Goal: Task Accomplishment & Management: Complete application form

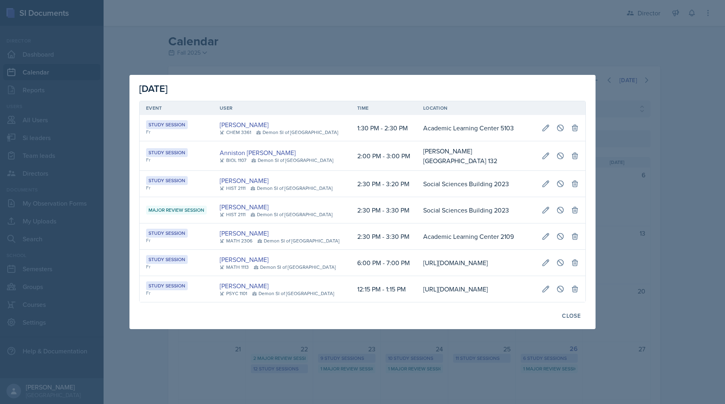
select select "e892a4c8-123a-40ec-8aa5-ee50854cd130"
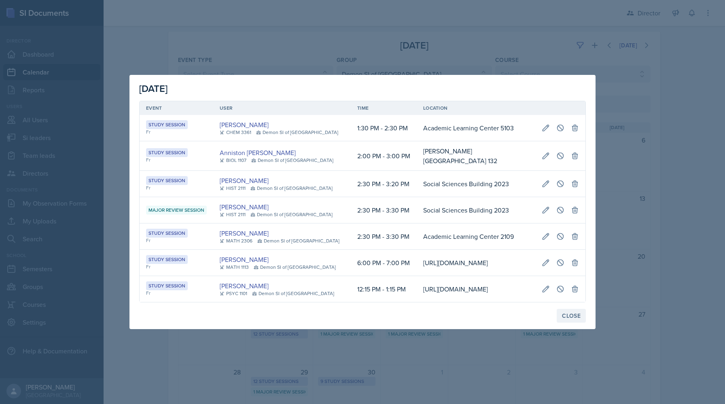
click at [564, 319] on div "Close" at bounding box center [571, 315] width 19 height 6
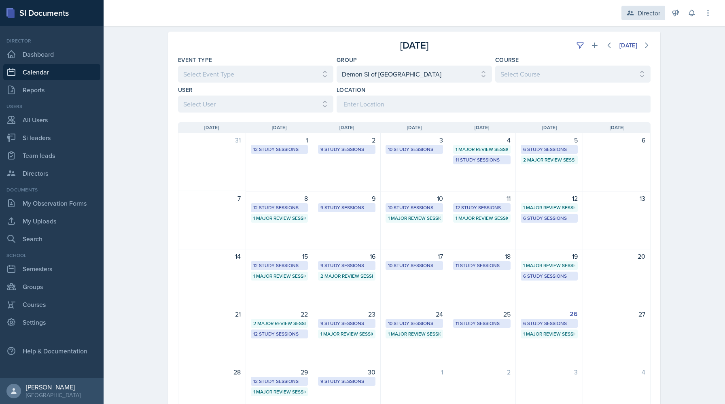
click at [639, 17] on div "Director" at bounding box center [649, 13] width 23 height 10
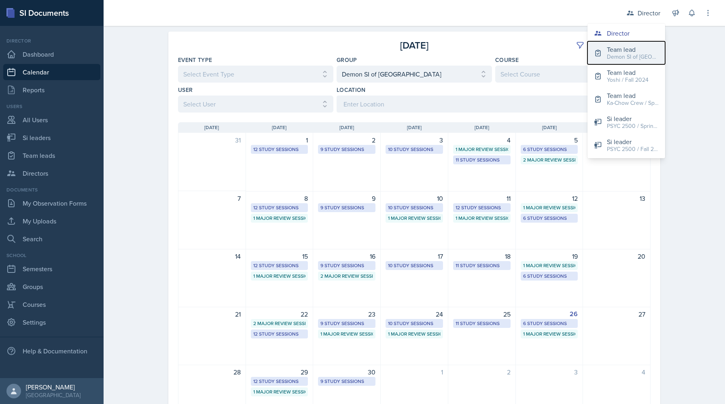
click at [602, 53] on button "Team lead Demon SI of [GEOGRAPHIC_DATA] / Fall 2025" at bounding box center [626, 52] width 78 height 23
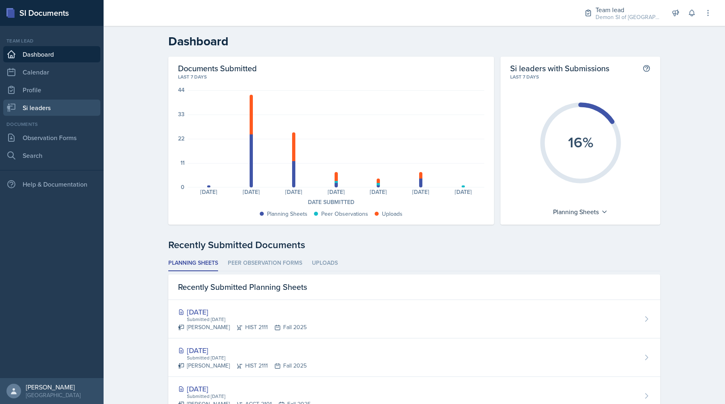
click at [65, 114] on link "Si leaders" at bounding box center [51, 108] width 97 height 16
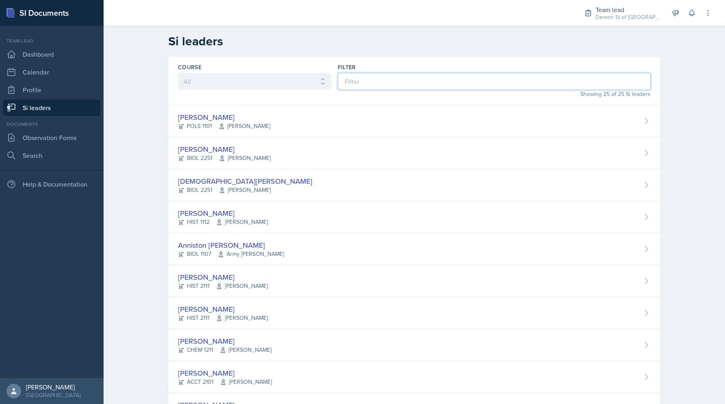
click at [354, 82] on input at bounding box center [494, 81] width 313 height 17
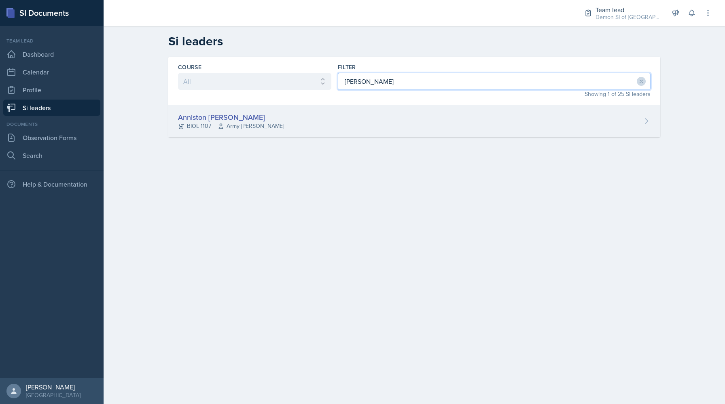
type input "[PERSON_NAME]"
click at [307, 121] on div "Anniston [PERSON_NAME] BIOL 1107 Army [PERSON_NAME]" at bounding box center [414, 121] width 492 height 32
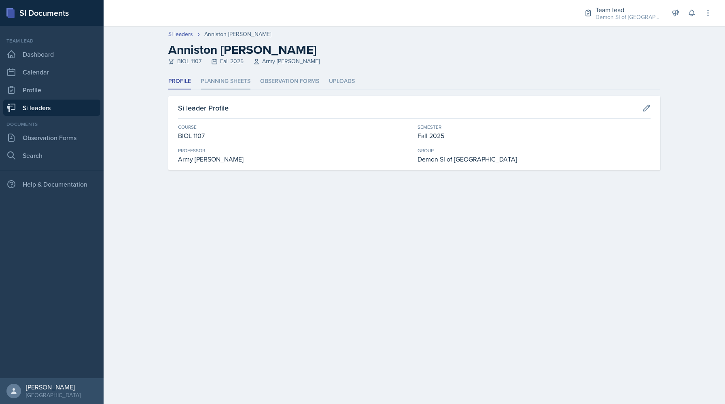
click at [234, 78] on li "Planning Sheets" at bounding box center [226, 82] width 50 height 16
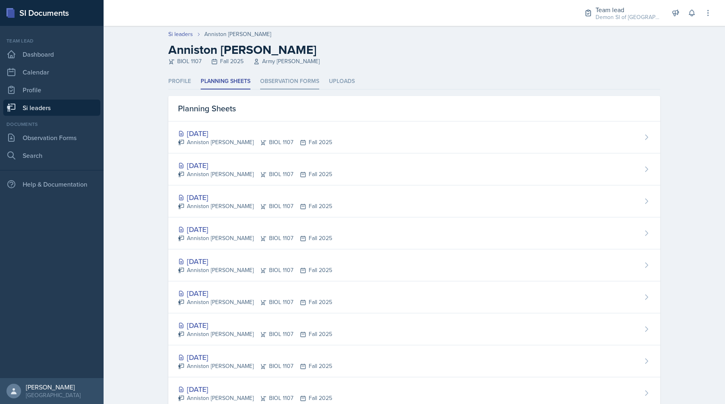
click at [282, 80] on li "Observation Forms" at bounding box center [289, 82] width 59 height 16
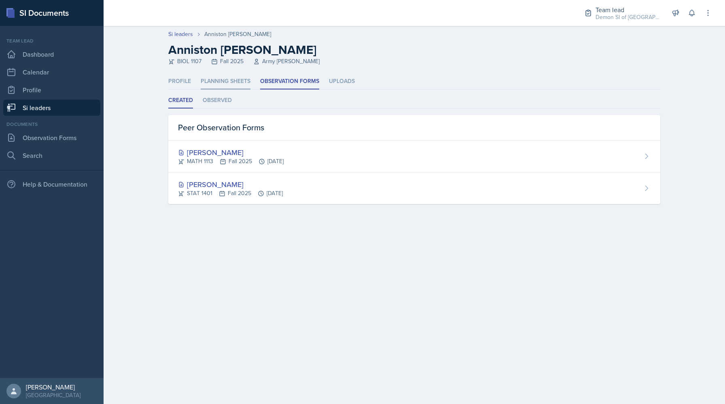
click at [242, 80] on li "Planning Sheets" at bounding box center [226, 82] width 50 height 16
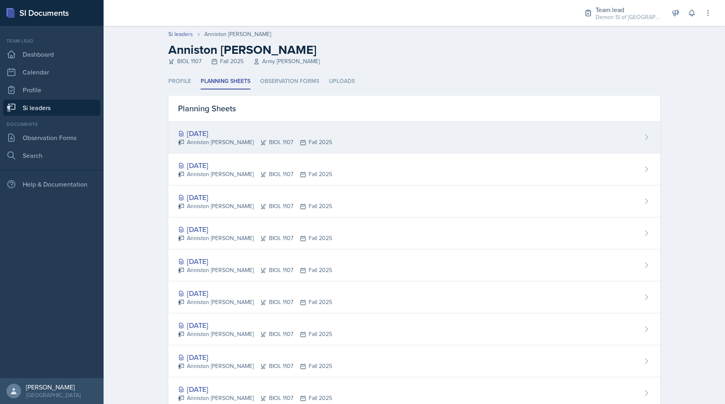
click at [232, 131] on div "[DATE]" at bounding box center [255, 133] width 154 height 11
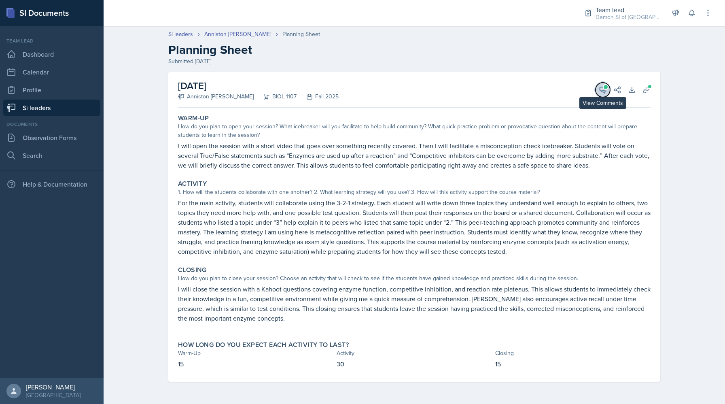
click at [605, 88] on span at bounding box center [606, 87] width 4 height 4
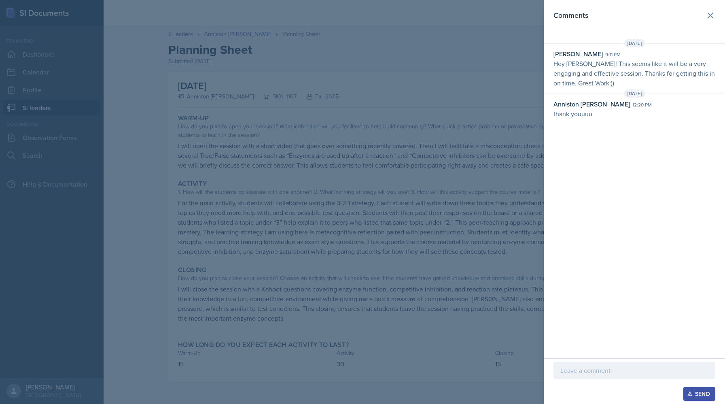
click at [413, 83] on div at bounding box center [362, 202] width 725 height 404
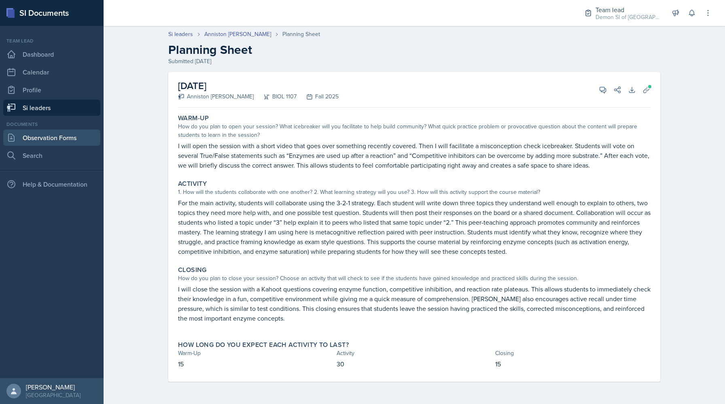
click at [56, 139] on link "Observation Forms" at bounding box center [51, 137] width 97 height 16
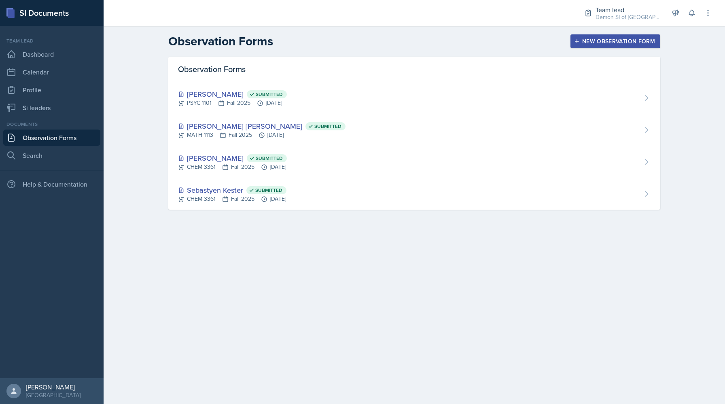
click at [609, 44] on div "New Observation Form" at bounding box center [615, 41] width 79 height 6
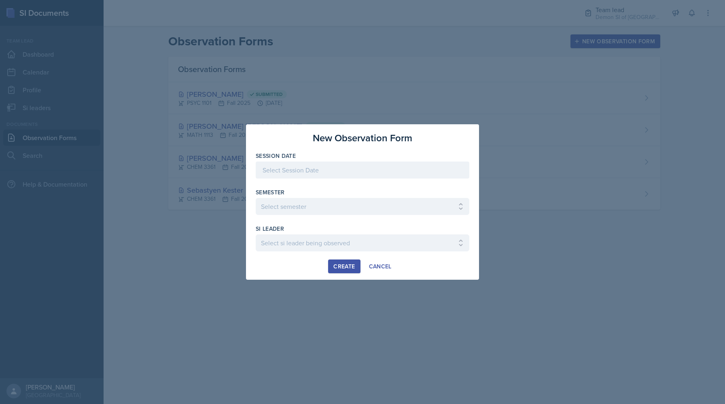
click at [303, 166] on div at bounding box center [363, 169] width 214 height 17
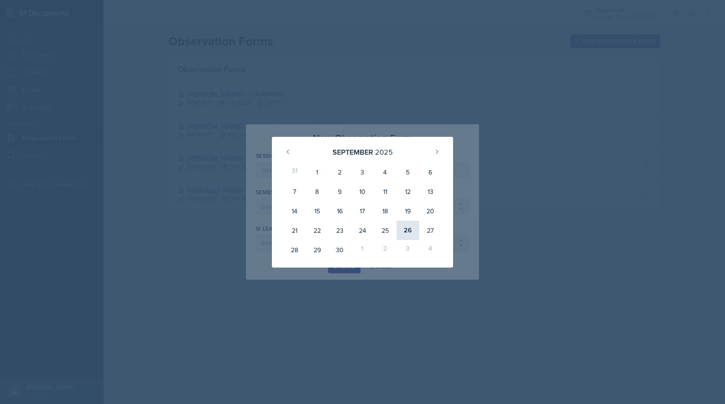
click at [407, 227] on div "26" at bounding box center [407, 229] width 23 height 19
type input "[DATE]"
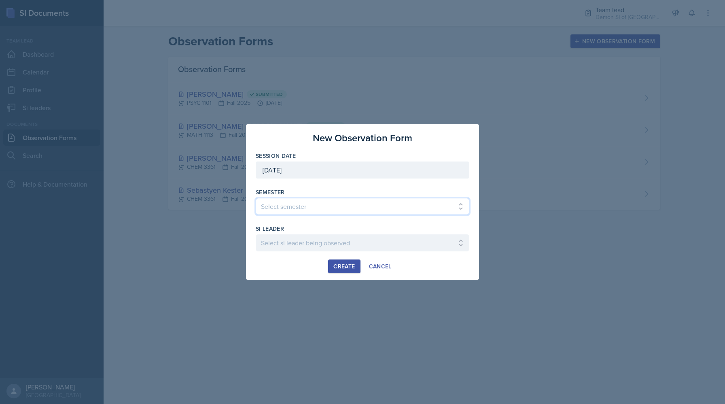
click at [320, 212] on select "Select semester All Spring 2021 Summer 2021 Spring 2022 Fall 2020 Fall 2021 Fal…" at bounding box center [363, 206] width 214 height 17
select select
click at [256, 198] on select "Select semester All Spring 2021 Summer 2021 Spring 2022 Fall 2020 Fall 2021 Fal…" at bounding box center [363, 206] width 214 height 17
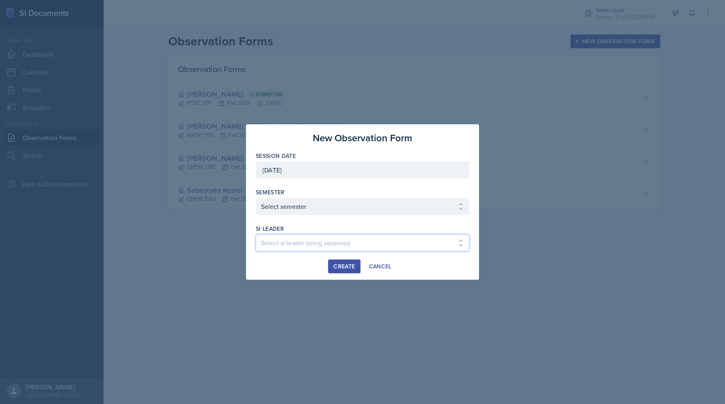
click at [309, 239] on select "Select si leader being observed [PERSON_NAME] / ACCT 2102 / #1 Team Babylons [P…" at bounding box center [363, 242] width 214 height 17
select select "f9adcb60-4087-4902-9c72-67db10c09139"
click at [256, 234] on select "Select si leader being observed [PERSON_NAME] / ACCT 2102 / #1 Team Babylons [P…" at bounding box center [363, 242] width 214 height 17
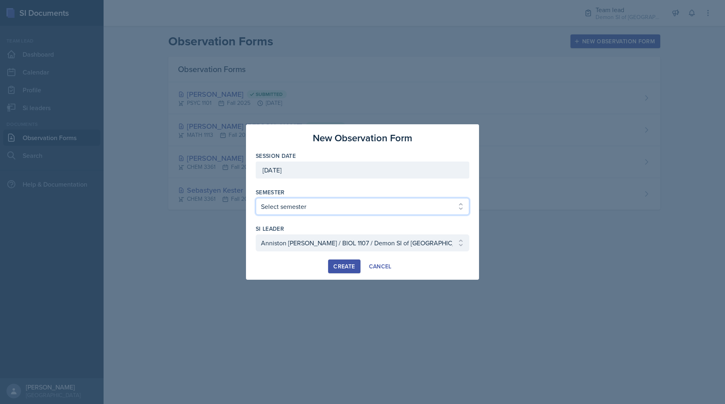
click at [327, 199] on select "Select semester All Spring 2021 Summer 2021 Spring 2022 Fall 2020 Fall 2021 Fal…" at bounding box center [363, 206] width 214 height 17
select select "2bed604d-1099-4043-b1bc-2365e8740244"
click at [256, 198] on select "Select semester All Spring 2021 Summer 2021 Spring 2022 Fall 2020 Fall 2021 Fal…" at bounding box center [363, 206] width 214 height 17
click at [335, 263] on div "Create" at bounding box center [343, 266] width 21 height 6
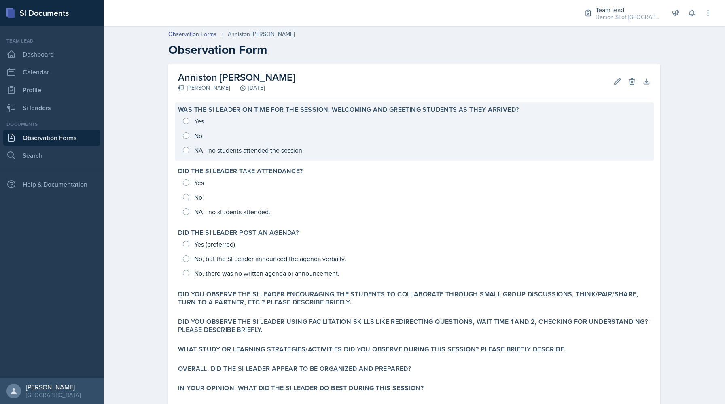
click at [191, 119] on div "Yes No NA - no students attended the session" at bounding box center [414, 136] width 472 height 44
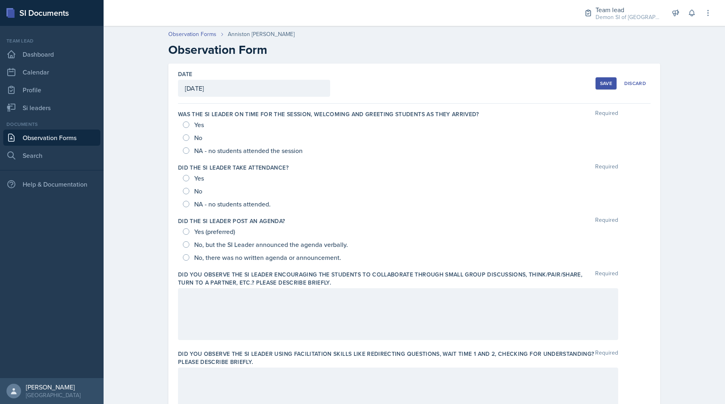
click at [200, 177] on span "Yes" at bounding box center [199, 178] width 10 height 8
click at [189, 177] on input "Yes" at bounding box center [186, 178] width 6 height 6
radio input "true"
click at [205, 230] on span "Yes (preferred)" at bounding box center [214, 231] width 41 height 8
click at [189, 230] on input "Yes (preferred)" at bounding box center [186, 231] width 6 height 6
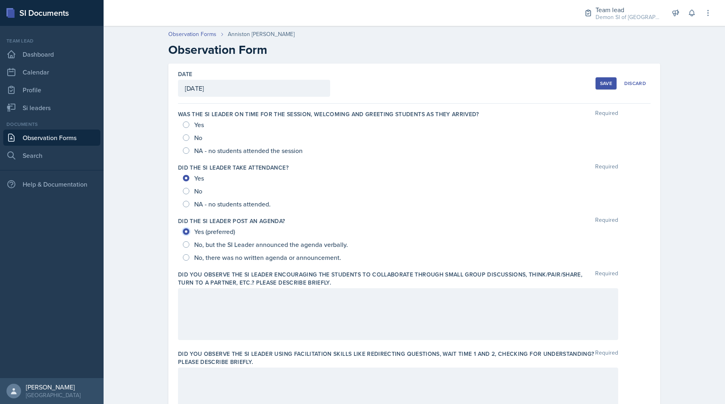
radio input "true"
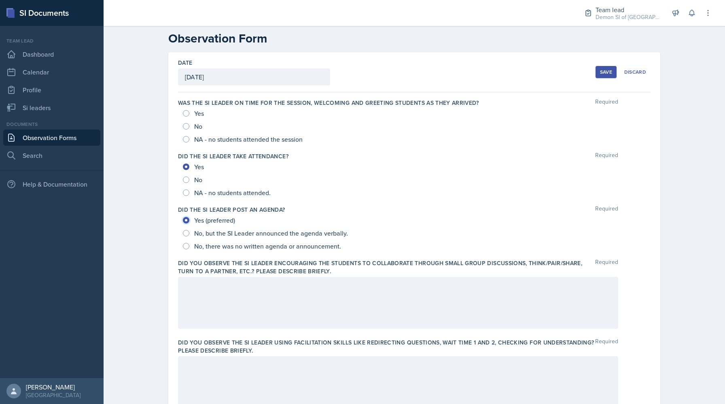
scroll to position [15, 0]
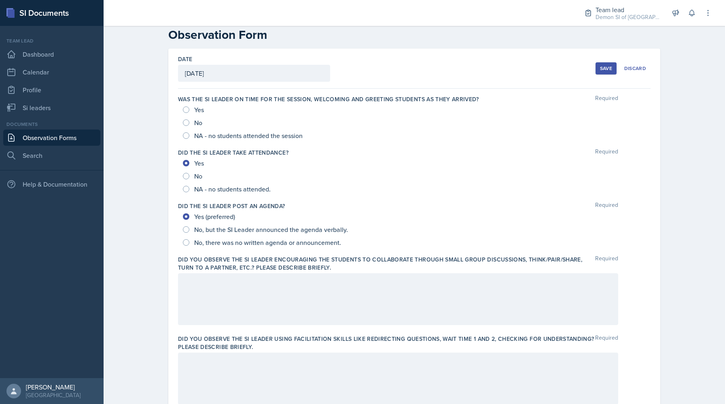
click at [191, 101] on label "Was the SI Leader on time for the session, welcoming and greeting students as t…" at bounding box center [328, 99] width 301 height 8
click at [184, 106] on div "Yes" at bounding box center [194, 109] width 23 height 13
click at [181, 105] on div "Yes No NA - no students attended the session" at bounding box center [414, 122] width 472 height 39
click at [187, 108] on input "Yes" at bounding box center [186, 109] width 6 height 6
radio input "true"
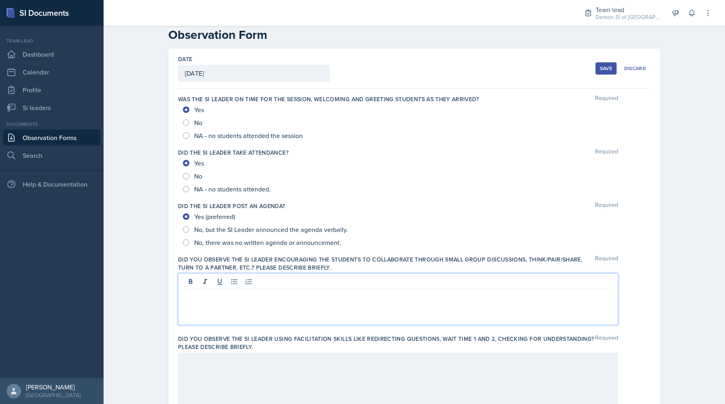
click at [393, 282] on div at bounding box center [398, 299] width 440 height 52
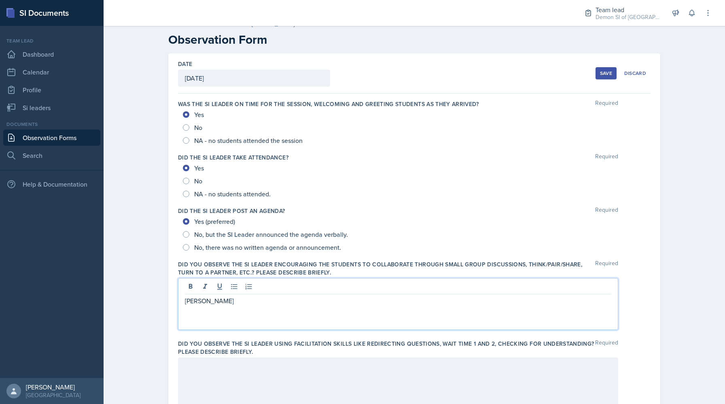
scroll to position [0, 0]
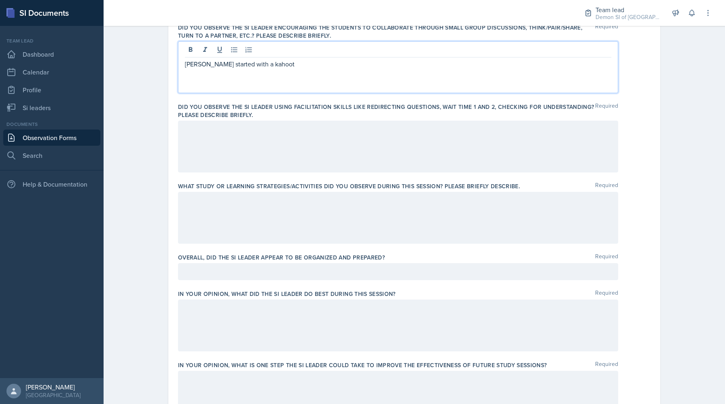
click at [280, 220] on div at bounding box center [398, 218] width 440 height 52
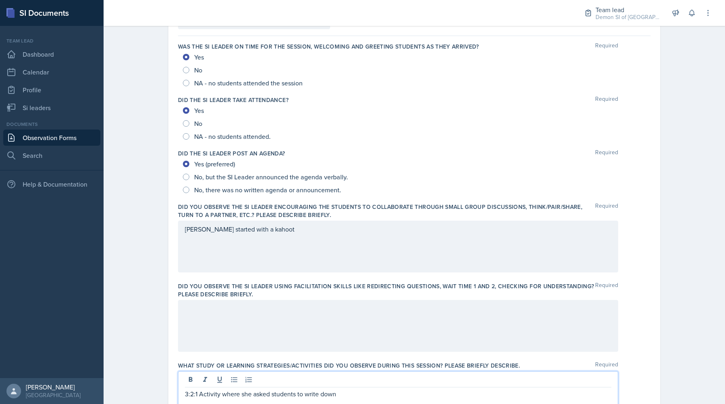
scroll to position [70, 0]
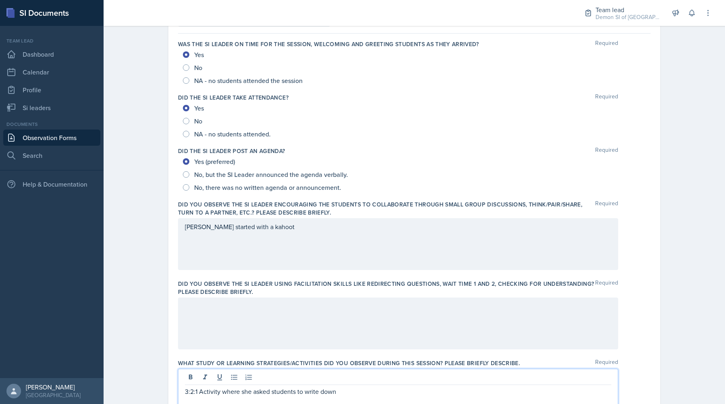
click at [328, 215] on label "Did you observe the SI Leader encouraging the students to collaborate through s…" at bounding box center [386, 208] width 417 height 16
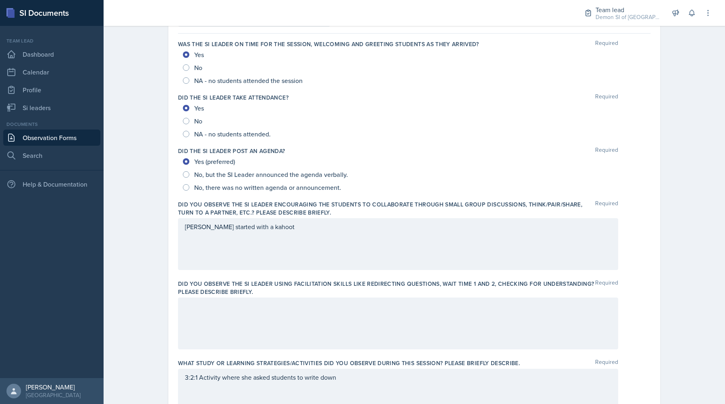
click at [314, 227] on div "[PERSON_NAME] started with a kahoot" at bounding box center [398, 244] width 440 height 52
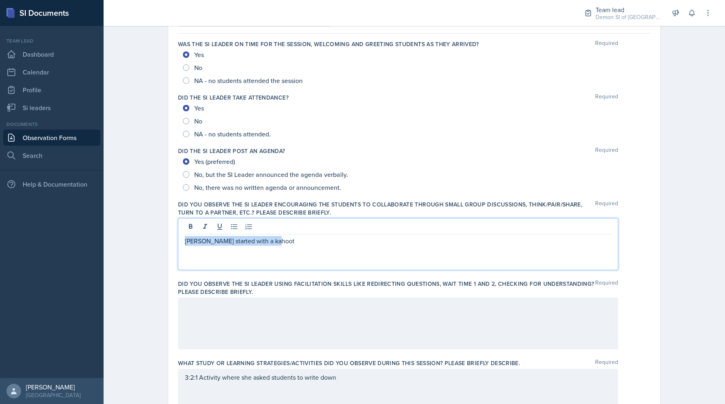
drag, startPoint x: 301, startPoint y: 237, endPoint x: 175, endPoint y: 234, distance: 126.3
click at [175, 234] on div "Date [DATE] [DATE] 31 1 2 3 4 5 6 7 8 9 10 11 12 13 14 15 16 17 18 19 20 21 22 …" at bounding box center [414, 378] width 492 height 769
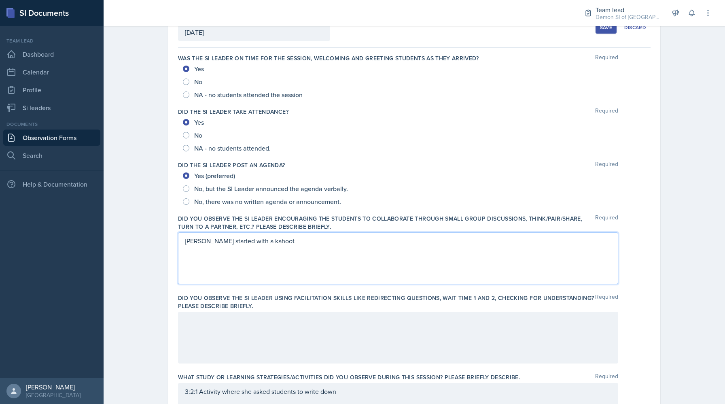
click at [275, 250] on div "[PERSON_NAME] started with a kahoot" at bounding box center [398, 258] width 440 height 52
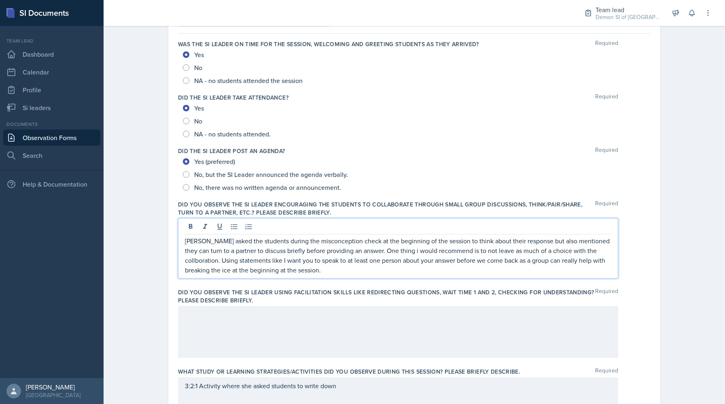
click at [195, 258] on p "[PERSON_NAME] asked the students during the misconception check at the beginnin…" at bounding box center [398, 255] width 426 height 39
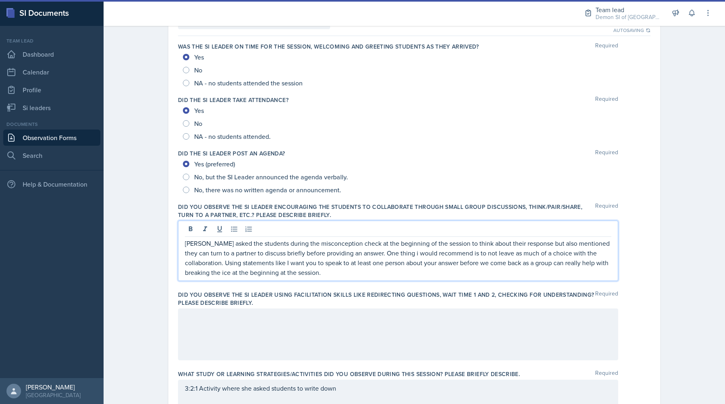
click at [203, 303] on label "Did you observe the SI Leader using facilitation skills like redirecting questi…" at bounding box center [386, 298] width 417 height 16
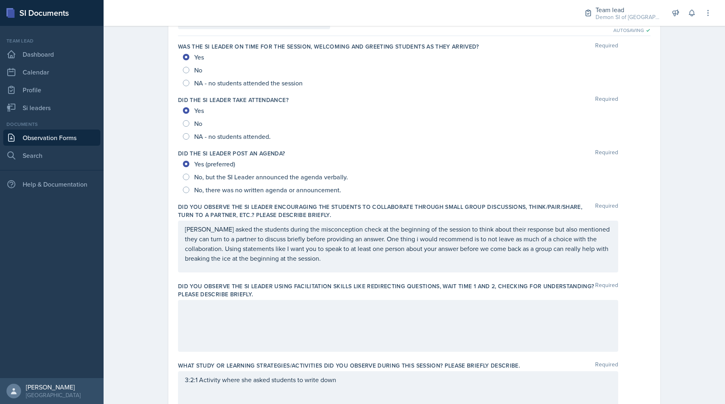
click at [201, 326] on div at bounding box center [398, 326] width 440 height 52
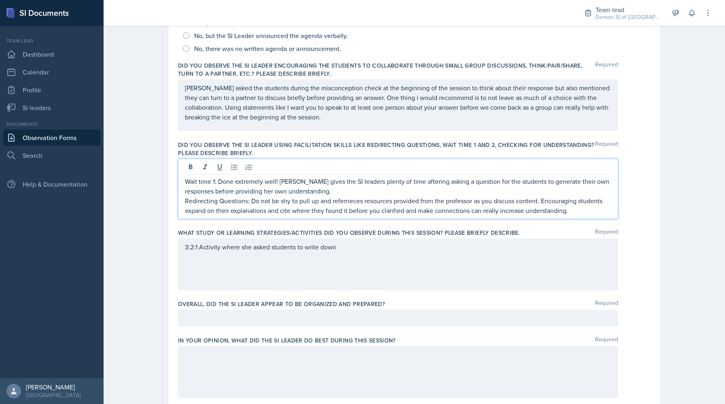
scroll to position [220, 0]
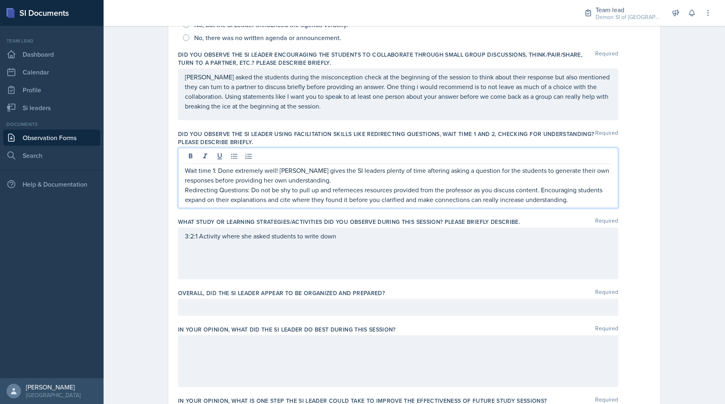
click at [347, 189] on p "Redirecting Questions: Do not be shy to pull up and referneces resources provid…" at bounding box center [398, 194] width 426 height 19
click at [579, 199] on p "Redirecting Questions: Do not be shy to pull up and references resources provid…" at bounding box center [398, 194] width 426 height 19
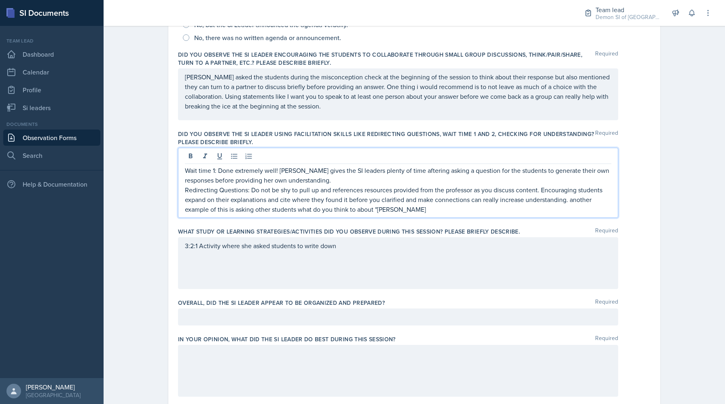
click at [379, 208] on p "Redirecting Questions: Do not be shy to pull up and references resources provid…" at bounding box center [398, 199] width 426 height 29
click at [426, 210] on p "Redirecting Questions: Do not be shy to pull up and references resources provid…" at bounding box center [398, 199] width 426 height 29
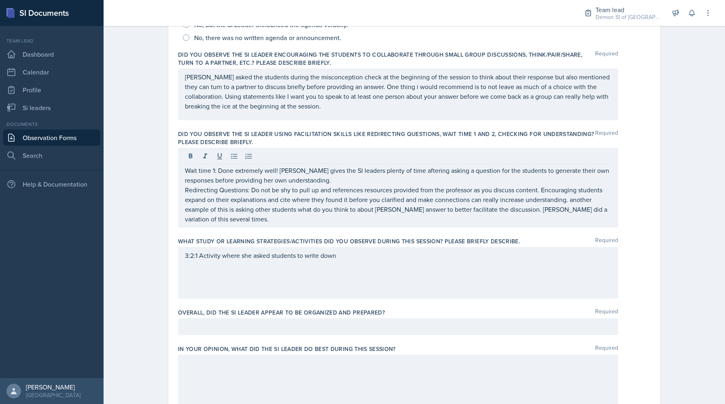
click at [381, 283] on div "3:2:1 Activity where she asked students to write down" at bounding box center [398, 273] width 440 height 52
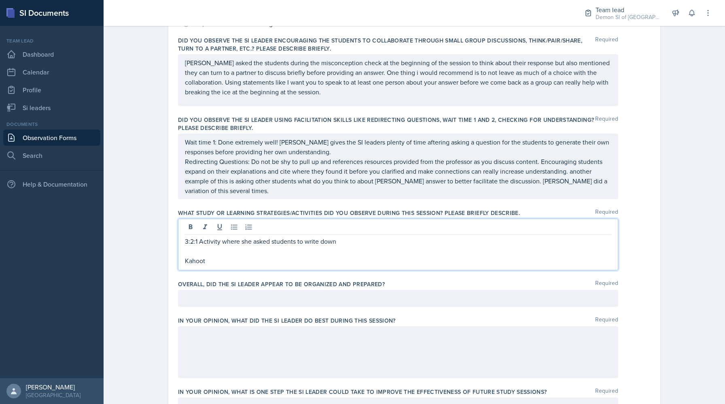
click at [300, 295] on div at bounding box center [398, 298] width 440 height 17
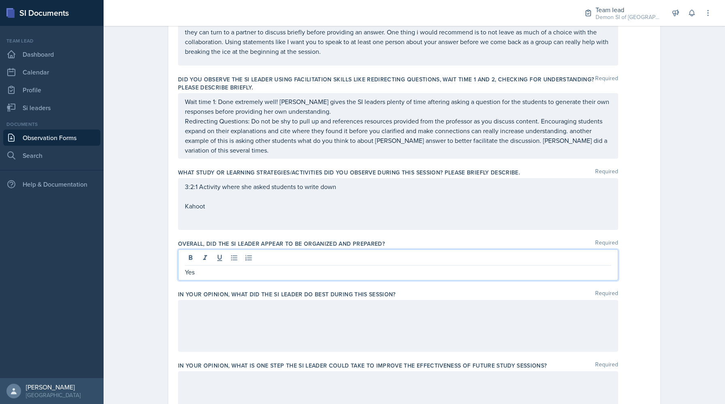
scroll to position [275, 0]
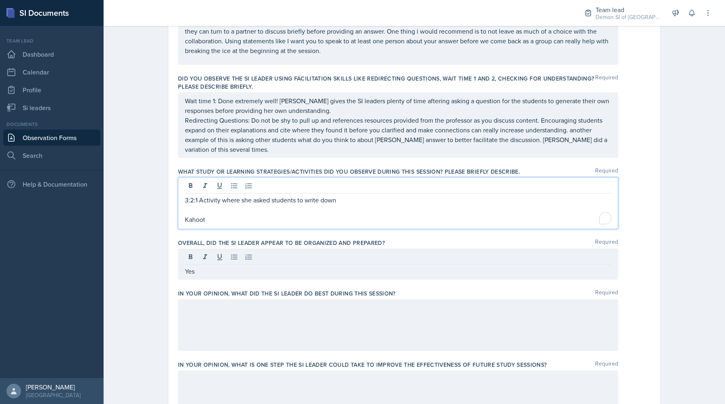
click at [361, 185] on div "3:2:1 Activity where she asked students to write down [PERSON_NAME]" at bounding box center [398, 203] width 440 height 52
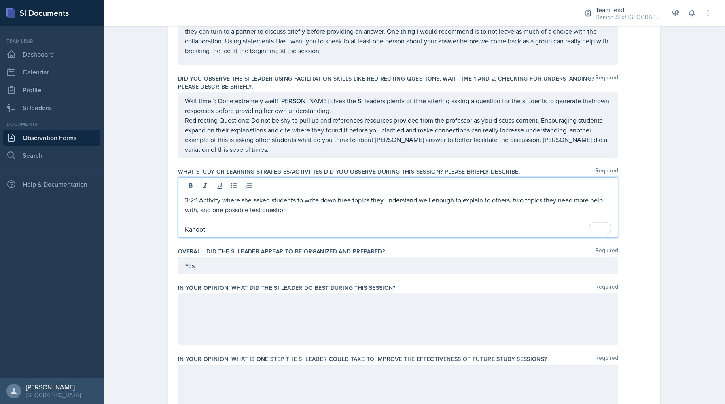
click at [338, 203] on p "3:2:1 Activity where she asked students to write down hree topics they understa…" at bounding box center [398, 204] width 426 height 19
click at [314, 212] on p "3:2:1 Activity where she asked students to write down three topics they underst…" at bounding box center [398, 204] width 426 height 19
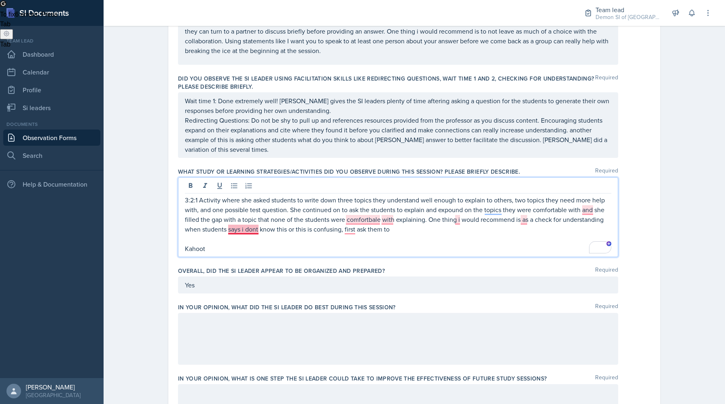
click at [236, 227] on p "3:2:1 Activity where she asked students to write down three topics they underst…" at bounding box center [398, 214] width 426 height 39
click at [400, 232] on p "3:2:1 Activity where she asked students to write down three topics they underst…" at bounding box center [398, 214] width 426 height 39
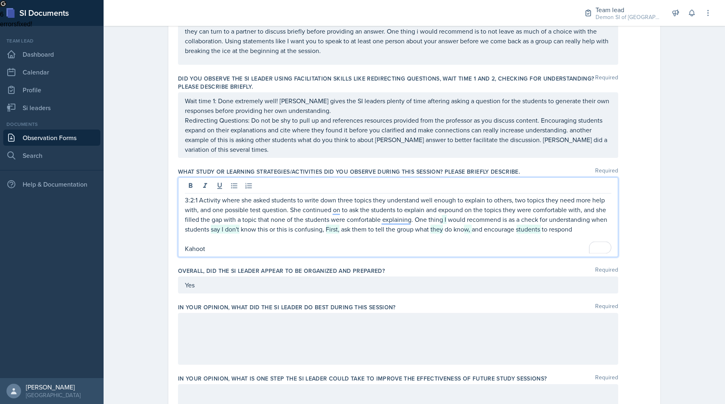
click at [508, 233] on p "3:2:1 Activity where she asked students to write down three topics they underst…" at bounding box center [398, 214] width 426 height 39
click at [513, 231] on p "3:2:1 Activity where she asked students to write down three topics they underst…" at bounding box center [398, 214] width 426 height 39
click at [590, 233] on p "3:2:1 Activity where she asked students to write down three topics they underst…" at bounding box center [398, 214] width 426 height 39
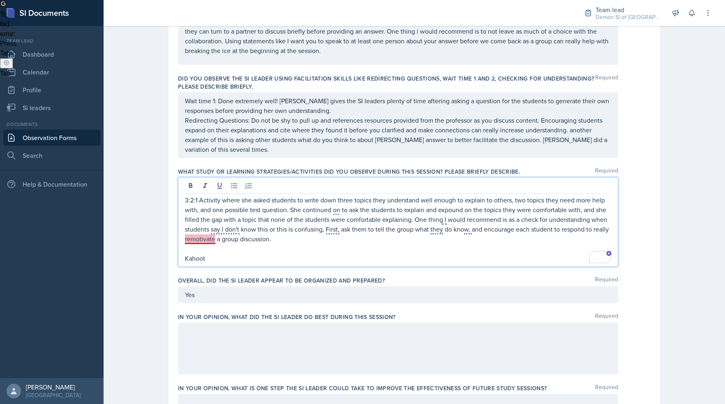
click at [213, 239] on p "3:2:1 Activity where she asked students to write down three topics they underst…" at bounding box center [398, 219] width 426 height 49
click at [185, 240] on p "3:2:1 Activity where she asked students to write down three topics they underst…" at bounding box center [398, 219] width 426 height 49
click at [208, 252] on p "To enrich screen reader interactions, please activate Accessibility in Grammarl…" at bounding box center [398, 249] width 426 height 10
click at [212, 263] on p "Kahoot" at bounding box center [398, 258] width 426 height 10
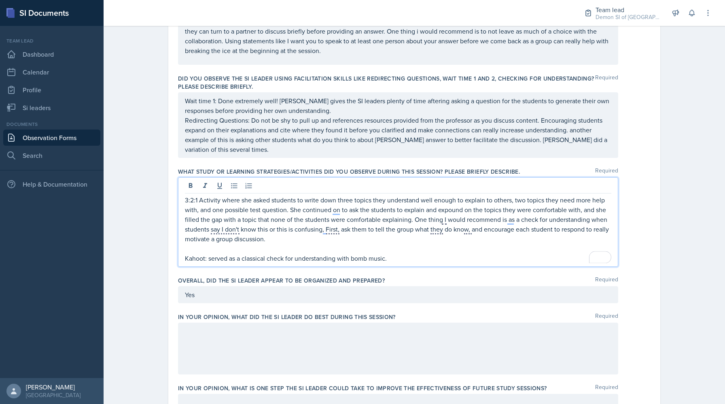
click at [288, 240] on p "3:2:1 Activity where she asked students to write down three topics they underst…" at bounding box center [398, 219] width 426 height 49
drag, startPoint x: 288, startPoint y: 240, endPoint x: 407, endPoint y: 220, distance: 120.6
click at [407, 220] on p "3:2:1 Activity where she asked students to write down three topics they underst…" at bounding box center [398, 219] width 426 height 49
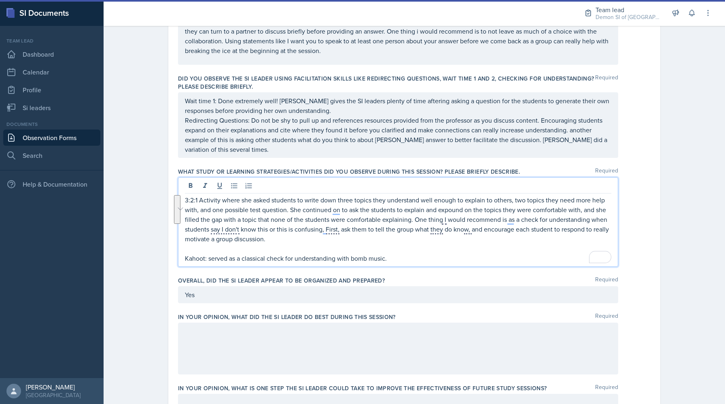
click at [297, 248] on p "To enrich screen reader interactions, please activate Accessibility in Grammarl…" at bounding box center [398, 249] width 426 height 10
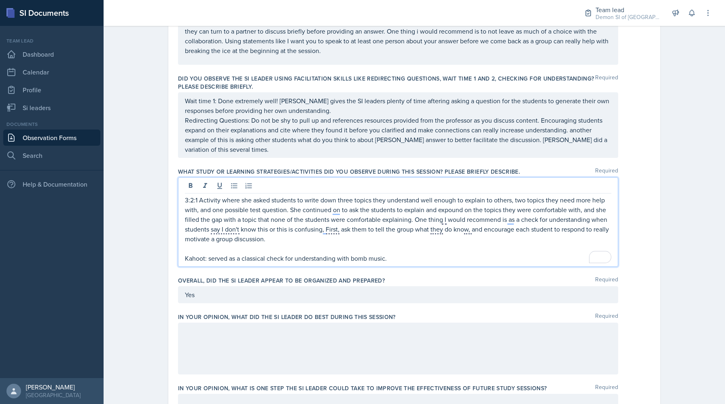
click at [291, 246] on p "To enrich screen reader interactions, please activate Accessibility in Grammarl…" at bounding box center [398, 249] width 426 height 10
click at [279, 245] on p "To enrich screen reader interactions, please activate Accessibility in Grammarl…" at bounding box center [398, 249] width 426 height 10
click at [290, 238] on p "3:2:1 Activity where she asked students to write down three topics they underst…" at bounding box center [398, 219] width 426 height 49
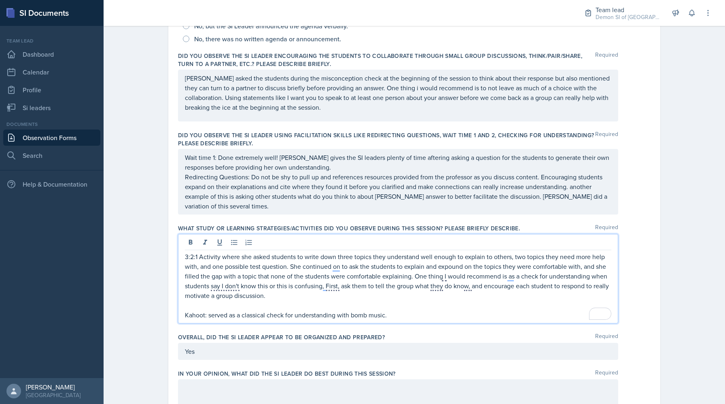
click at [256, 205] on p "Redirecting Questions: Do not be shy to pull up and references resources provid…" at bounding box center [398, 191] width 426 height 39
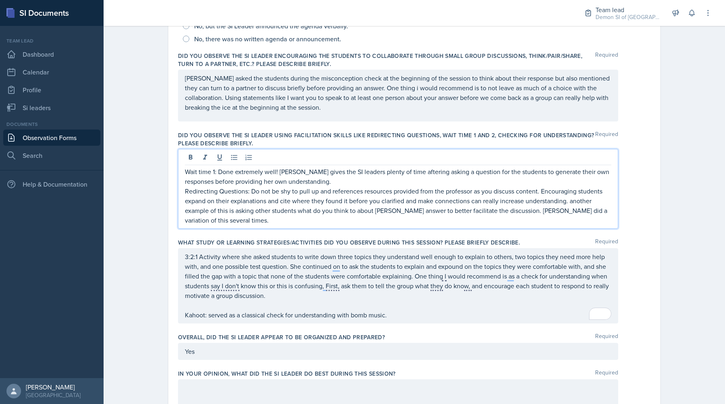
scroll to position [233, 0]
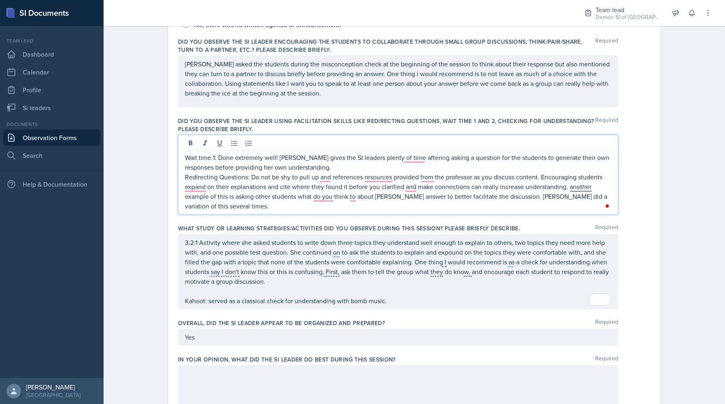
click at [604, 204] on button "Open Grammarly. 5 suggestions." at bounding box center [607, 206] width 6 height 6
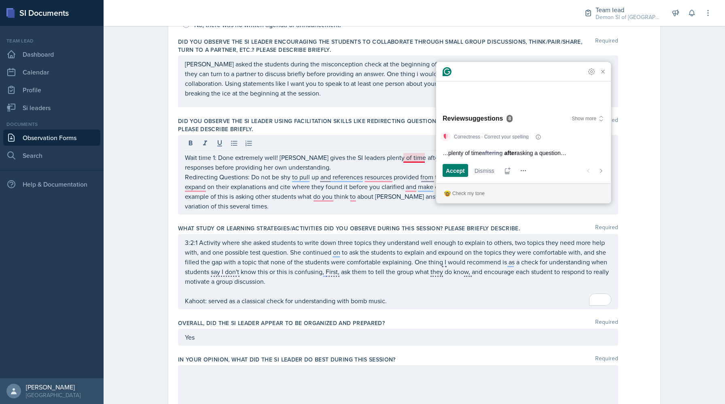
click at [604, 204] on p "Redirecting Questions: Do not be shy to pull up and references resources provid…" at bounding box center [398, 191] width 426 height 39
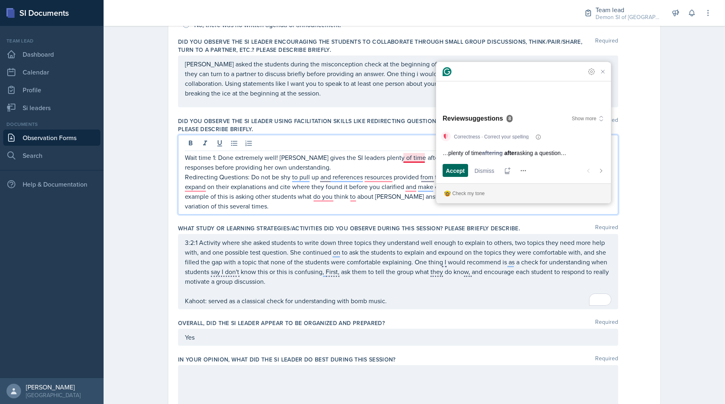
click at [459, 174] on span "Accept" at bounding box center [455, 170] width 19 height 8
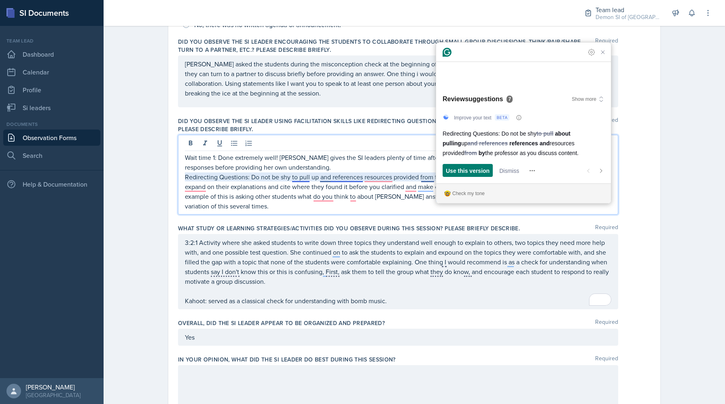
scroll to position [190, 0]
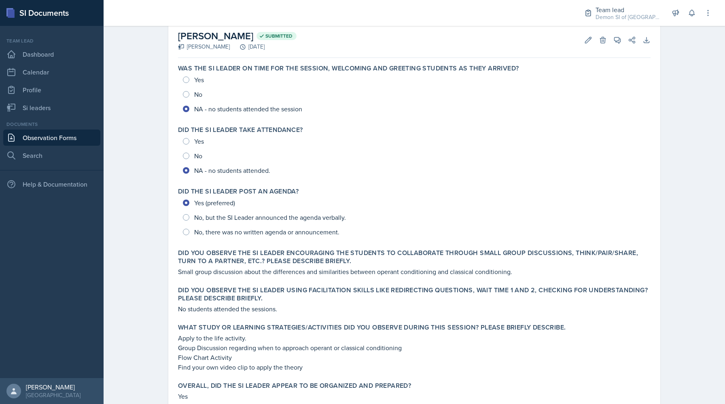
scroll to position [15, 0]
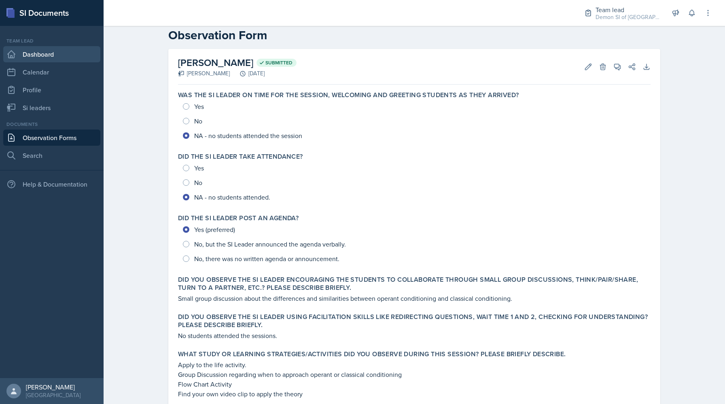
click at [61, 57] on link "Dashboard" at bounding box center [51, 54] width 97 height 16
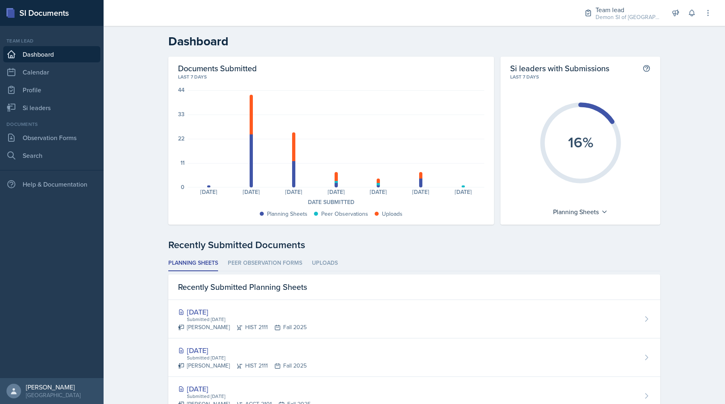
click at [464, 180] on div "Planning Sheets: 1 Planning Sheets: 24 Uploads: 18 Planning Sheets: 12 Uploads:…" at bounding box center [336, 138] width 297 height 97
click at [463, 184] on div "Planning Sheets: 1 Planning Sheets: 24 Uploads: 18 Planning Sheets: 12 Uploads:…" at bounding box center [336, 138] width 297 height 97
click at [463, 185] on div at bounding box center [463, 186] width 3 height 2
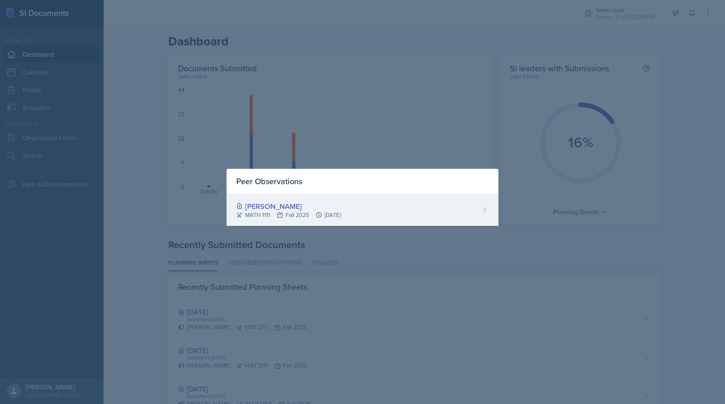
click at [429, 220] on div "Lilianne Mezayek MATH 1111 Fall 2025 Sep 26th, 2025" at bounding box center [363, 210] width 272 height 32
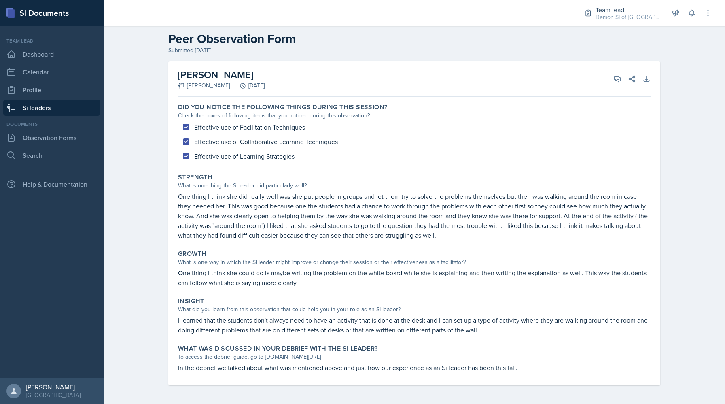
scroll to position [12, 0]
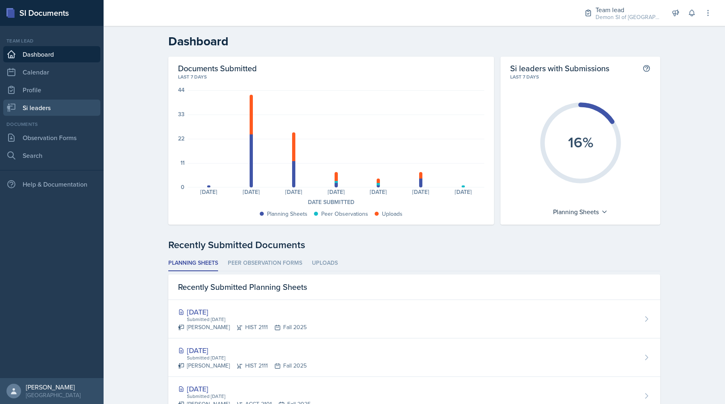
click at [53, 106] on link "Si leaders" at bounding box center [51, 108] width 97 height 16
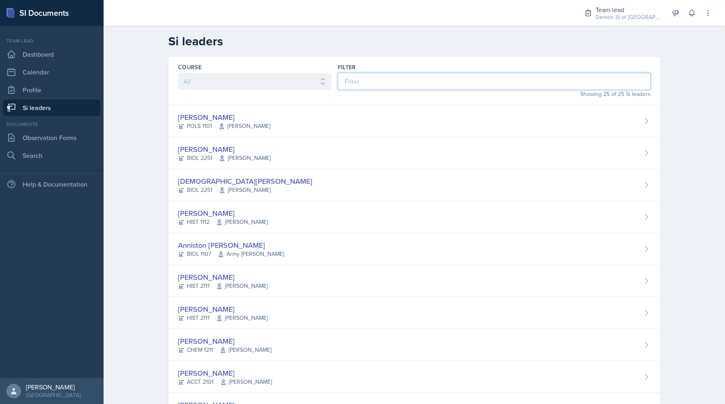
click at [368, 82] on input at bounding box center [494, 81] width 313 height 17
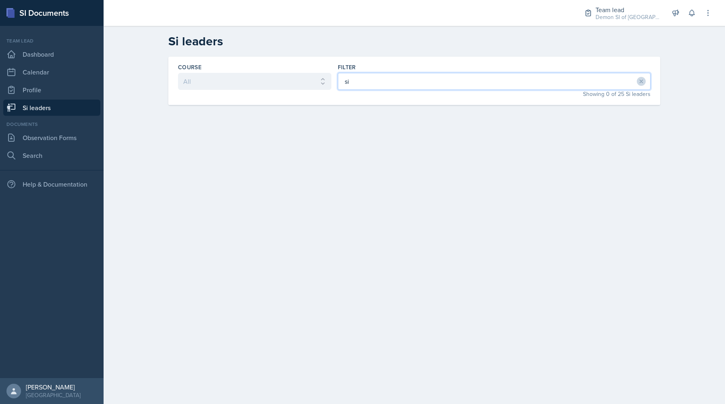
type input "s"
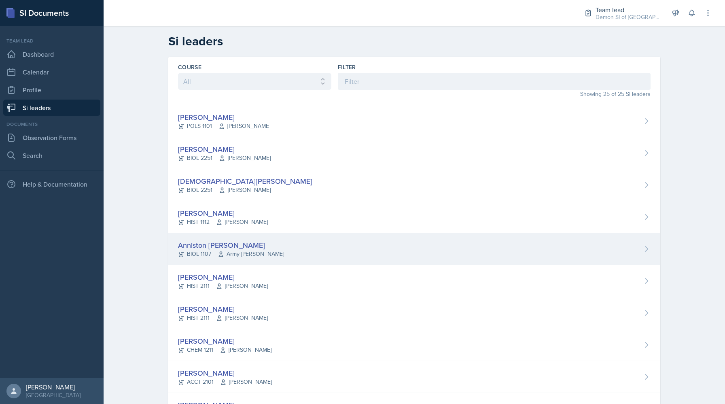
click at [222, 254] on icon at bounding box center [221, 254] width 6 height 6
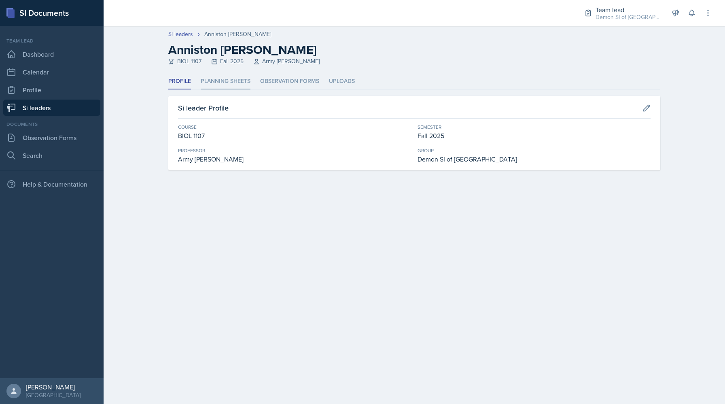
click at [241, 86] on li "Planning Sheets" at bounding box center [226, 82] width 50 height 16
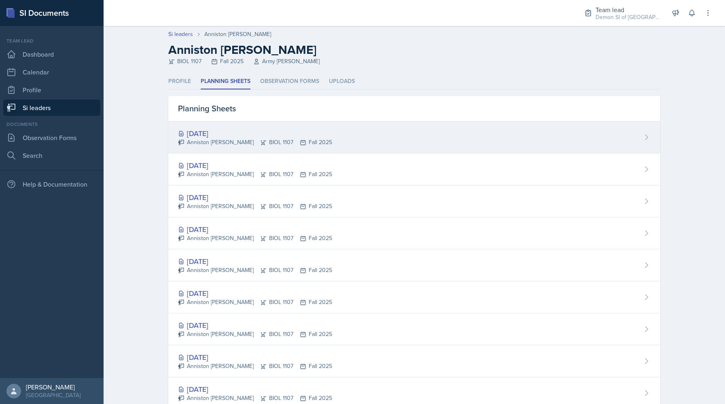
click at [239, 130] on div "Sep 26th, 2025" at bounding box center [255, 133] width 154 height 11
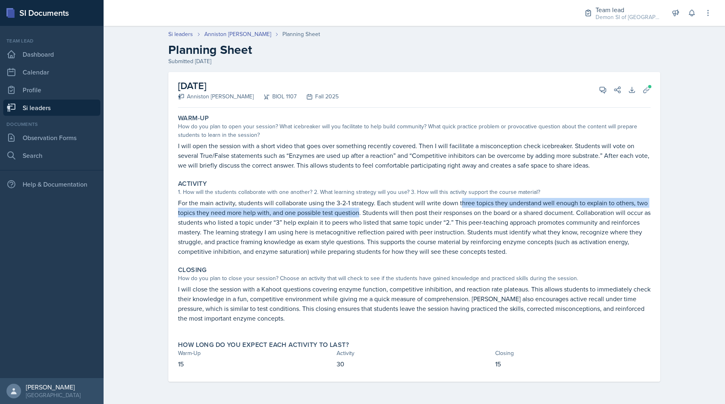
drag, startPoint x: 462, startPoint y: 203, endPoint x: 358, endPoint y: 212, distance: 104.4
click at [358, 212] on p "For the main activity, students will collaborate using the 3-2-1 strategy. Each…" at bounding box center [414, 227] width 472 height 58
copy p "hree topics they understand well enough to explain to others, two topics they n…"
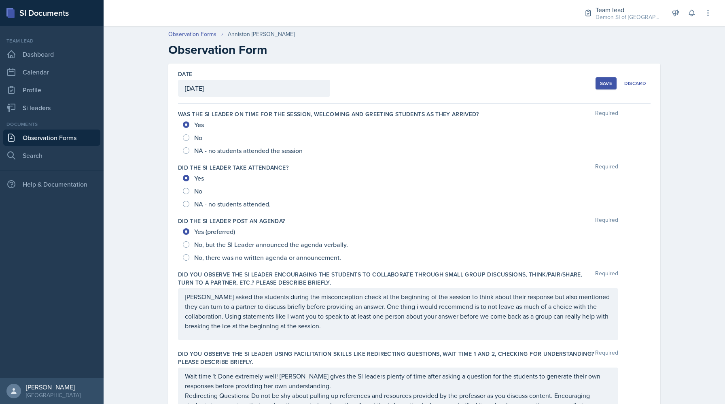
scroll to position [388, 0]
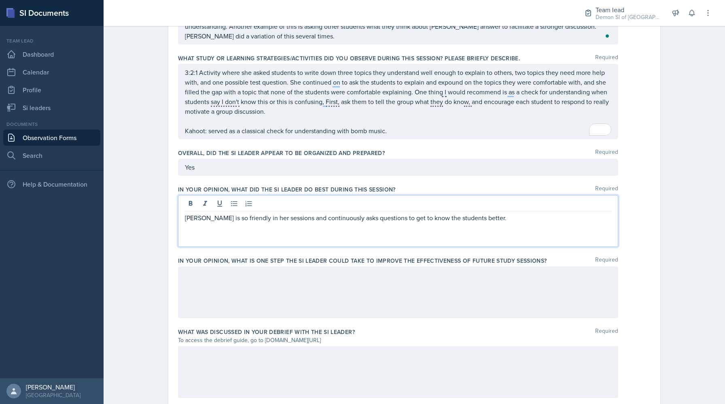
click at [487, 218] on p "[PERSON_NAME] is so friendly in her sessions and continuously asks questions to…" at bounding box center [398, 218] width 426 height 10
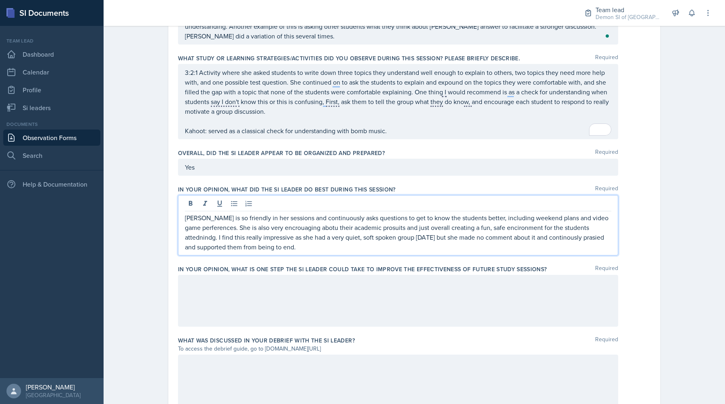
click at [539, 236] on p "[PERSON_NAME] is so friendly in her sessions and continuously asks questions to…" at bounding box center [398, 232] width 426 height 39
click at [518, 230] on p "[PERSON_NAME] is so friendly in her sessions and continuously asks questions to…" at bounding box center [398, 232] width 426 height 39
click at [435, 275] on div at bounding box center [398, 301] width 440 height 52
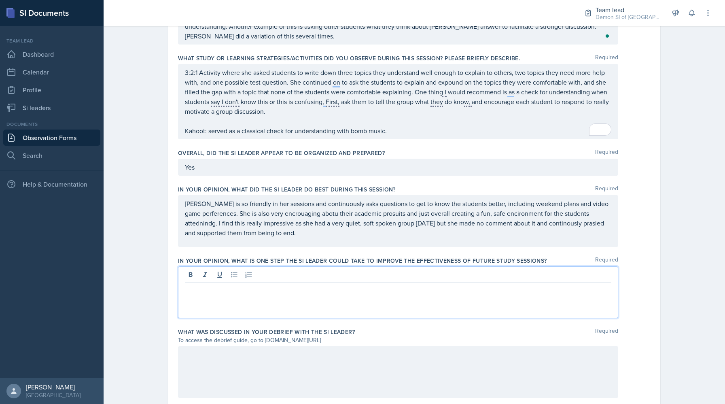
scroll to position [403, 0]
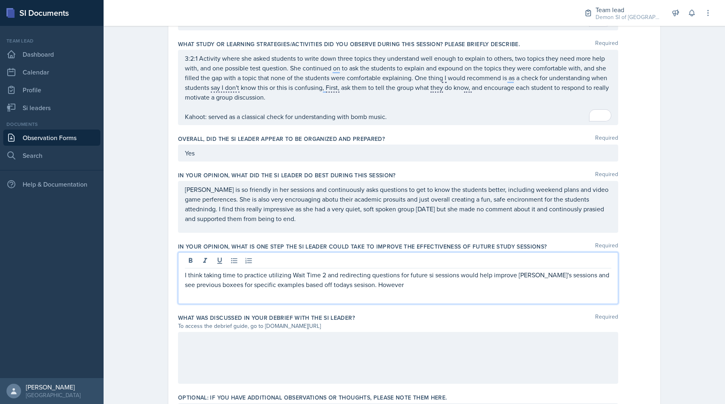
click at [299, 195] on p "Anniston is so friendly in her sessions and continuously asks questions to get …" at bounding box center [398, 203] width 426 height 39
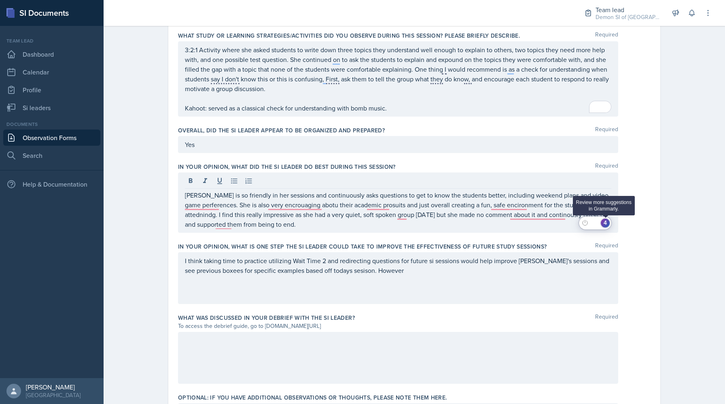
click at [607, 222] on div "4" at bounding box center [605, 222] width 9 height 9
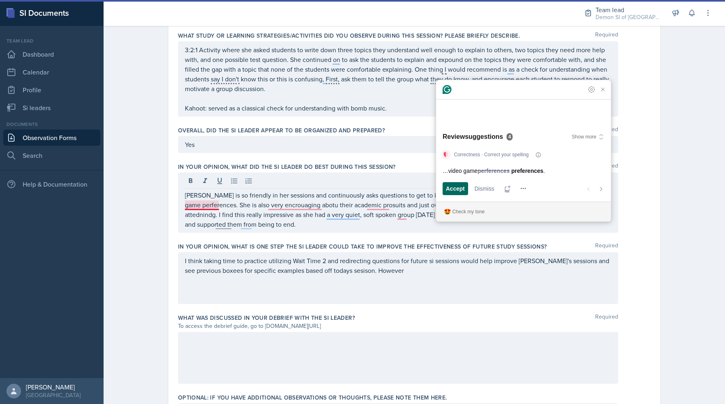
click at [458, 191] on span "Accept" at bounding box center [455, 188] width 19 height 8
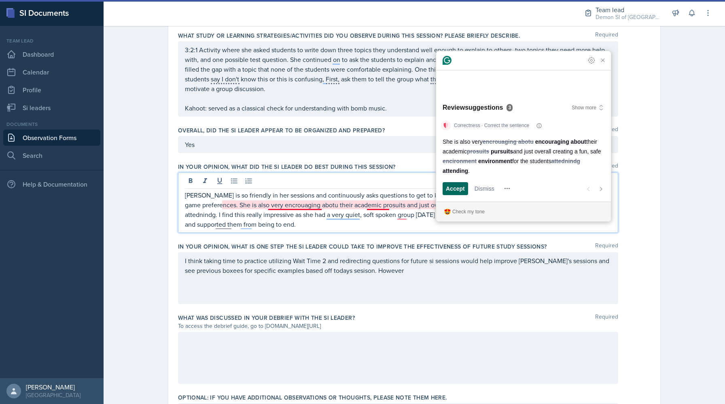
scroll to position [396, 0]
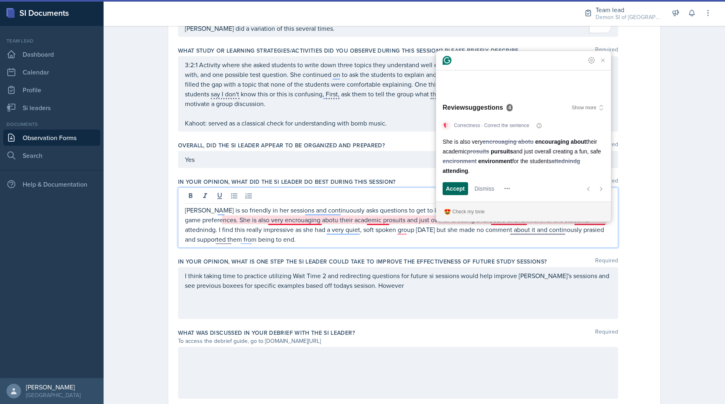
click at [458, 191] on span "Accept" at bounding box center [455, 188] width 19 height 8
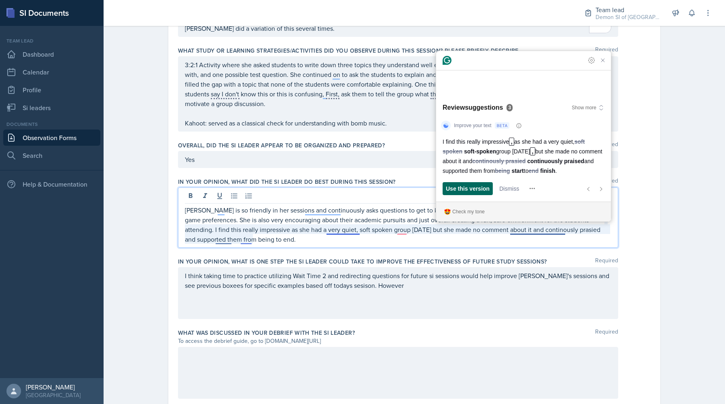
click at [453, 190] on span "Use this version" at bounding box center [468, 188] width 44 height 8
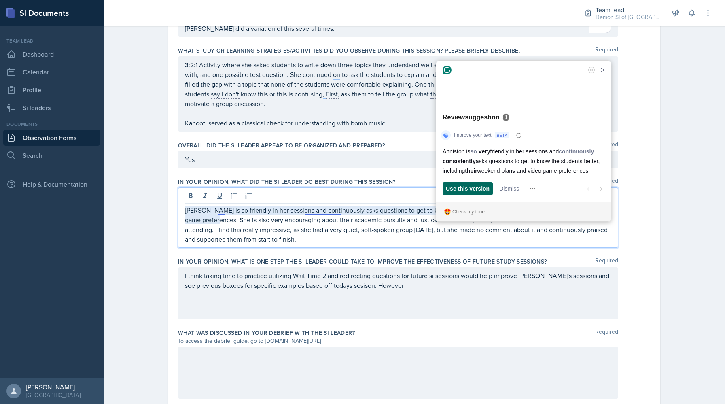
scroll to position [386, 0]
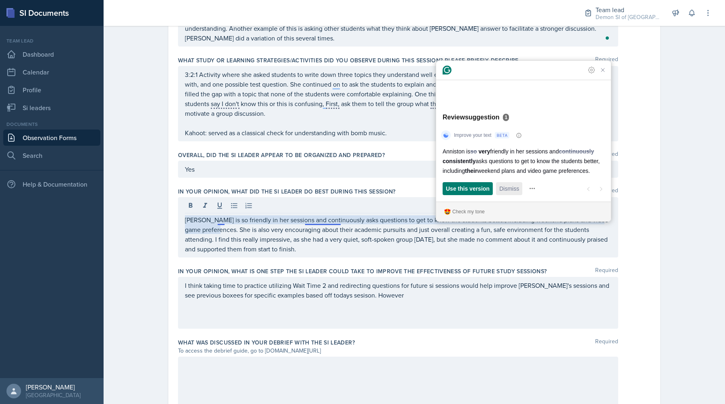
click at [506, 185] on span "Dismiss" at bounding box center [509, 188] width 20 height 8
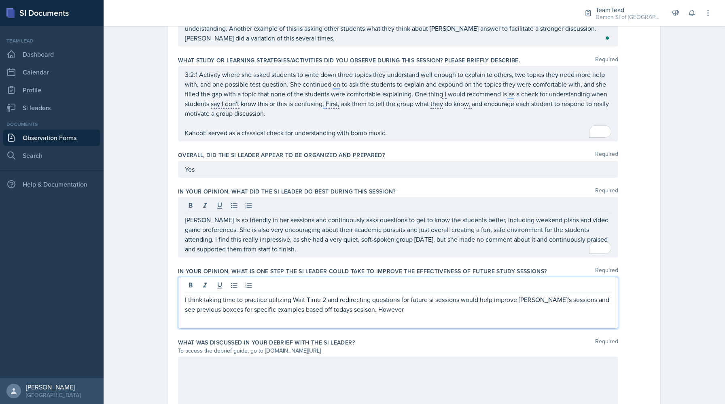
click at [421, 294] on div "I think taking time to practice utilizing Wait Time 2 and redirecting questions…" at bounding box center [398, 303] width 440 height 52
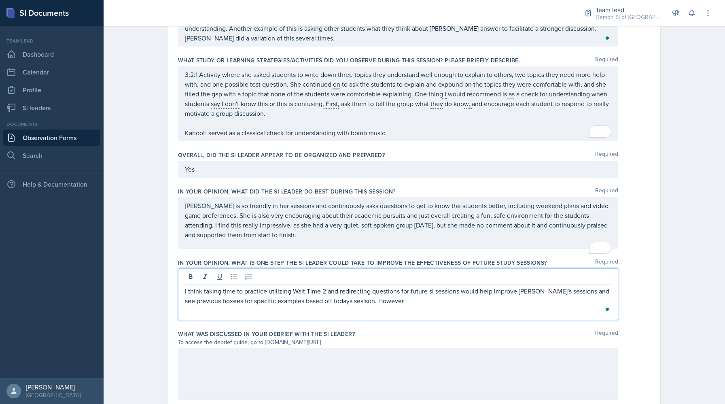
scroll to position [378, 0]
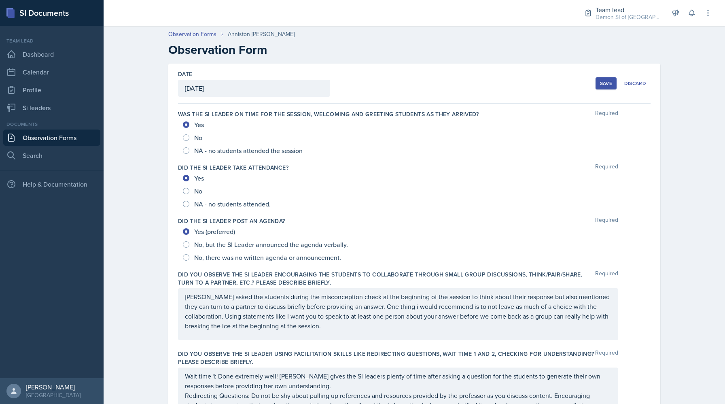
scroll to position [378, 0]
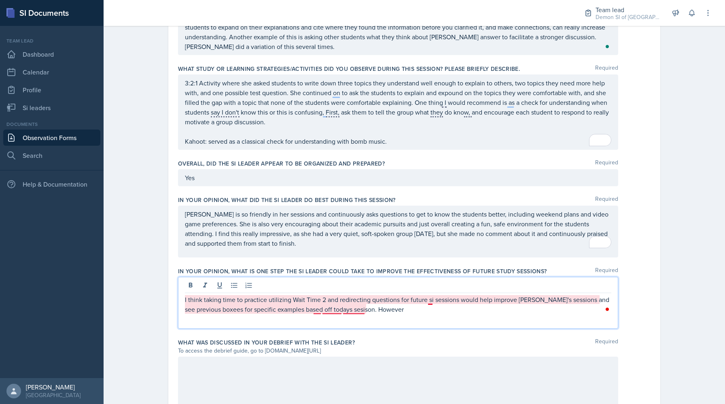
click at [331, 308] on p "I think taking time to practice utilizing Wait Time 2 and redirecting questions…" at bounding box center [398, 303] width 426 height 19
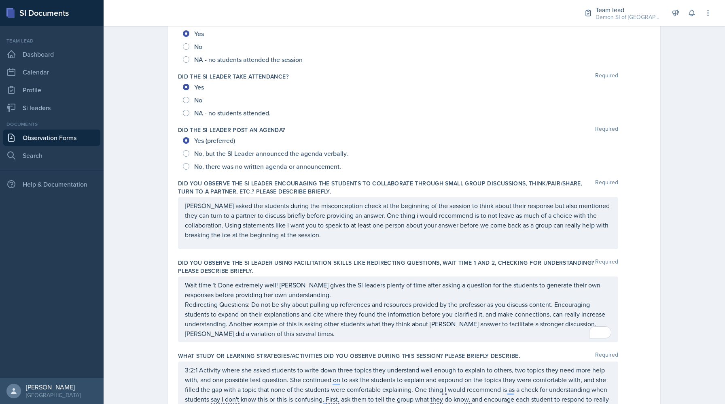
scroll to position [0, 0]
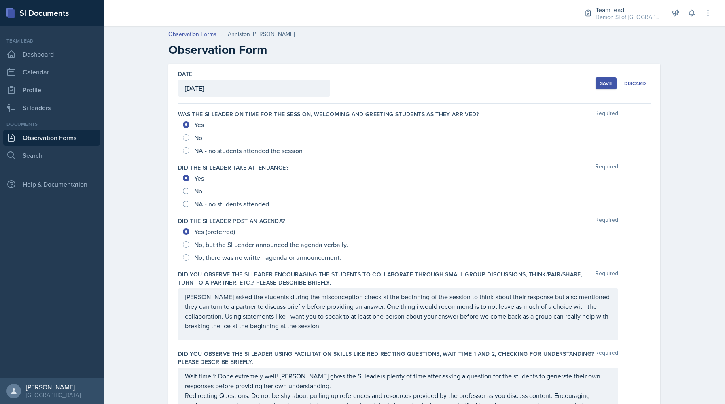
click at [602, 88] on button "Save" at bounding box center [605, 83] width 21 height 12
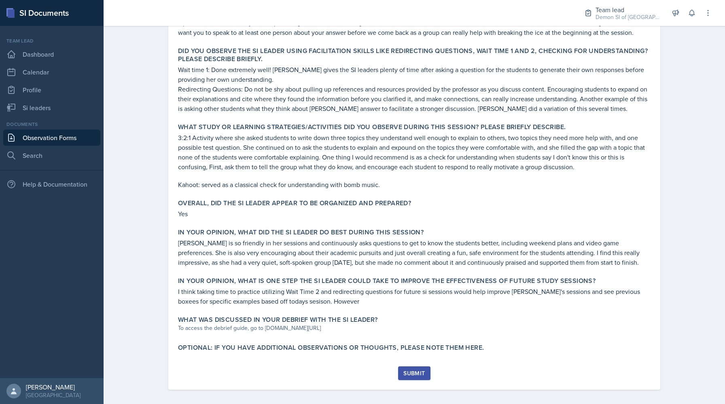
scroll to position [305, 0]
